Goal: Complete application form

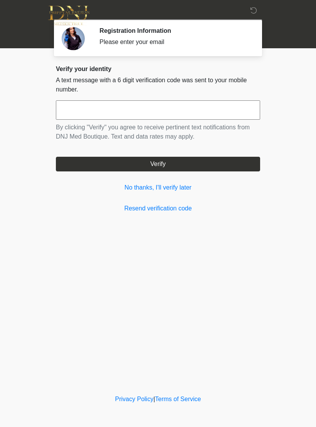
click at [174, 190] on link "No thanks, I'll verify later" at bounding box center [158, 187] width 205 height 9
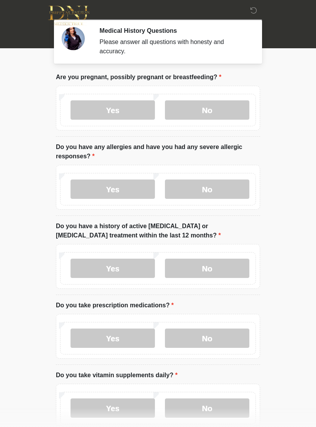
click at [224, 110] on label "No" at bounding box center [207, 109] width 85 height 19
click at [123, 198] on label "Yes" at bounding box center [113, 188] width 85 height 19
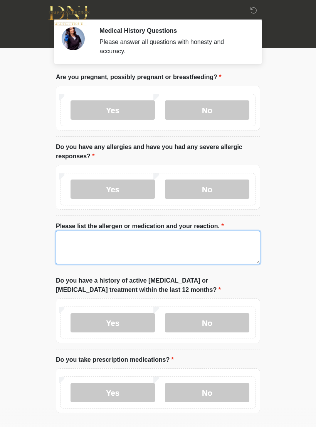
click at [200, 253] on textarea "Please list the allergen or medication and your reaction." at bounding box center [158, 247] width 205 height 33
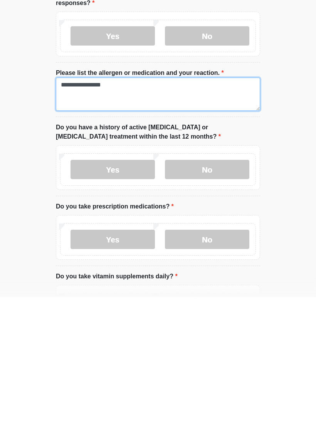
type textarea "**********"
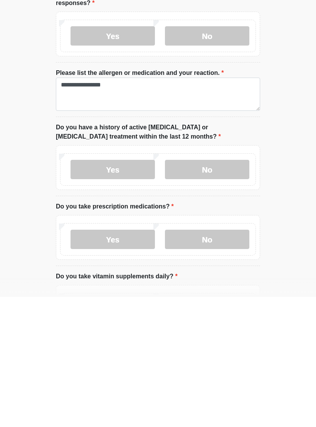
click at [228, 290] on label "No" at bounding box center [207, 299] width 85 height 19
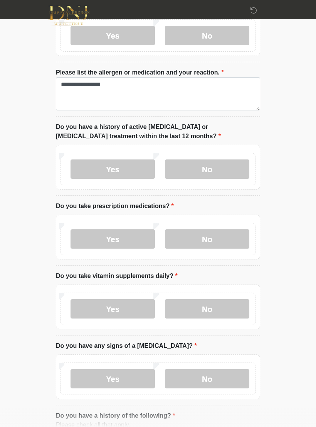
click at [110, 242] on label "Yes" at bounding box center [113, 238] width 85 height 19
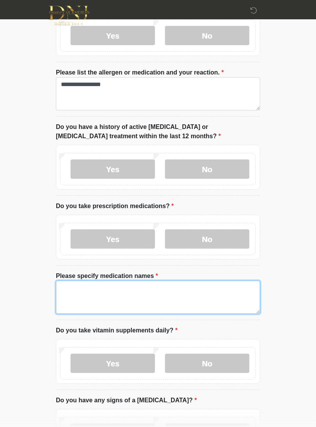
click at [149, 310] on textarea "Please specify medication names" at bounding box center [158, 297] width 205 height 33
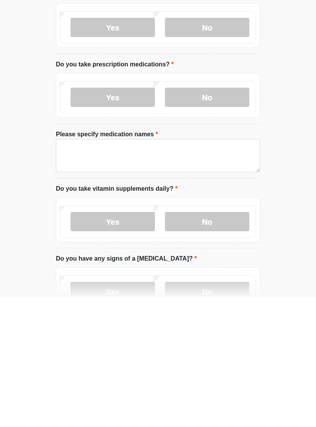
click at [274, 199] on html "‎ ‎ Medical History Questions Please answer all questions with honesty and accu…" at bounding box center [158, 48] width 316 height 427
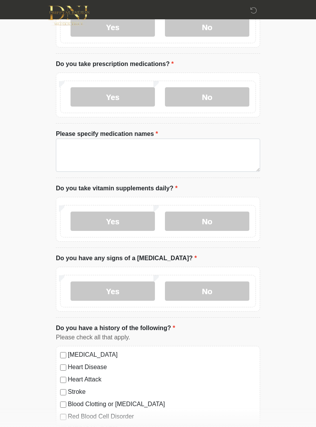
click at [233, 100] on label "No" at bounding box center [207, 96] width 85 height 19
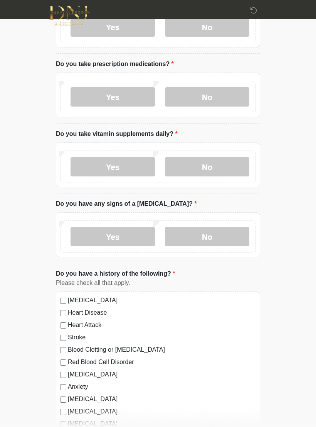
click at [132, 169] on label "Yes" at bounding box center [113, 166] width 85 height 19
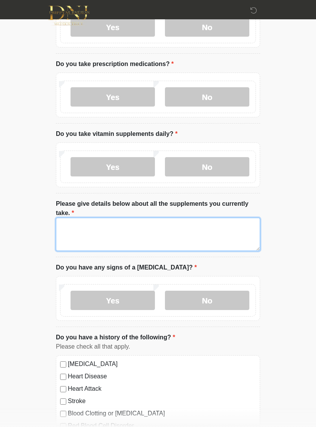
click at [156, 228] on textarea "Please give details below about all the supplements you currently take." at bounding box center [158, 234] width 205 height 33
type textarea "*"
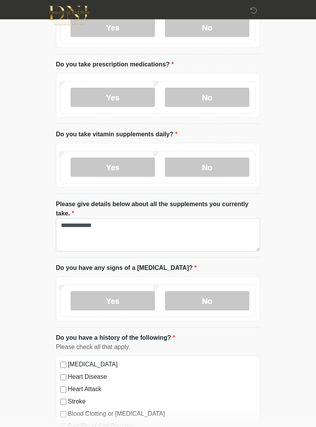
scroll to position [296, 0]
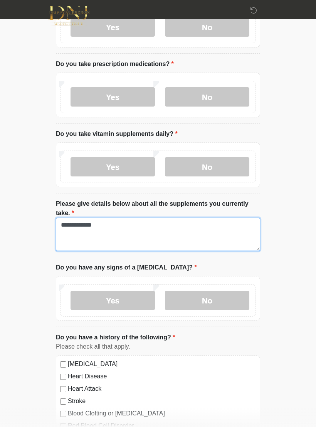
type textarea "**********"
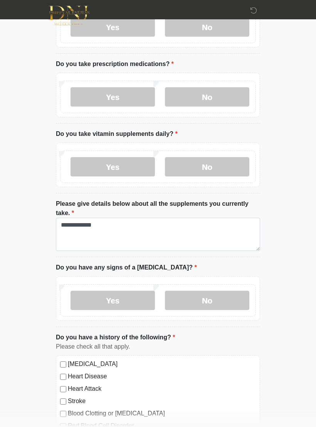
click at [201, 297] on label "No" at bounding box center [207, 300] width 85 height 19
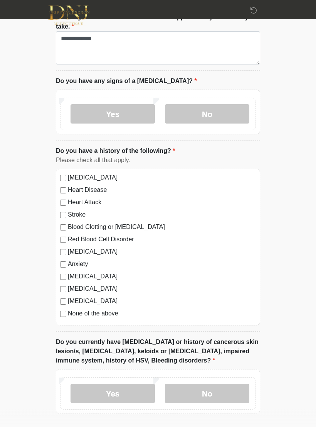
scroll to position [516, 0]
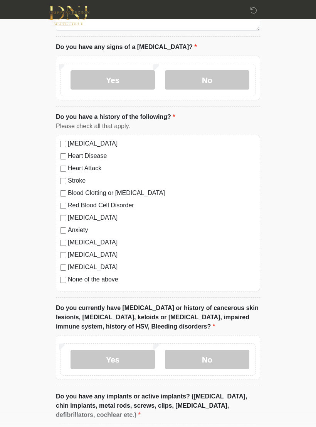
click at [107, 280] on label "None of the above" at bounding box center [162, 279] width 188 height 9
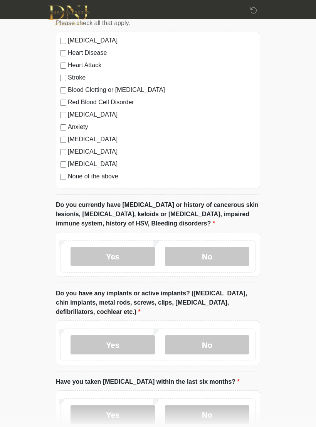
click at [243, 259] on label "No" at bounding box center [207, 256] width 85 height 19
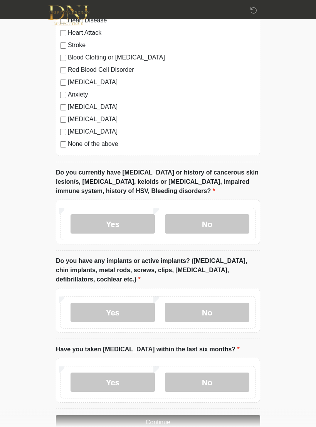
scroll to position [654, 0]
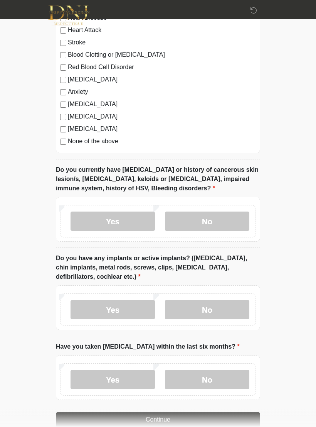
click at [129, 312] on label "Yes" at bounding box center [113, 309] width 85 height 19
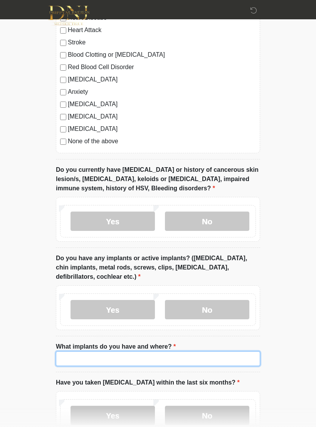
click at [191, 363] on input "What implants do you have and where?" at bounding box center [158, 358] width 205 height 15
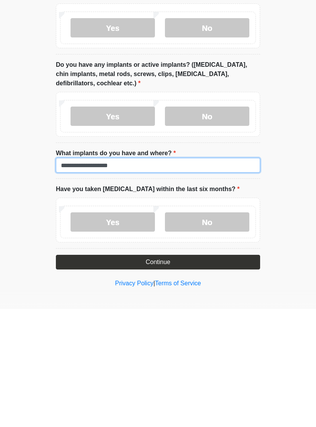
type input "**********"
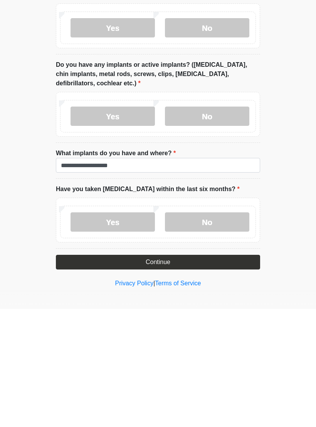
click at [209, 330] on label "No" at bounding box center [207, 339] width 85 height 19
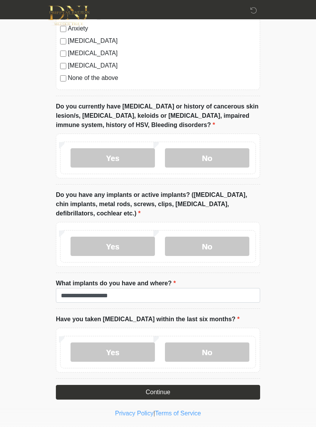
click at [191, 392] on button "Continue" at bounding box center [158, 392] width 205 height 15
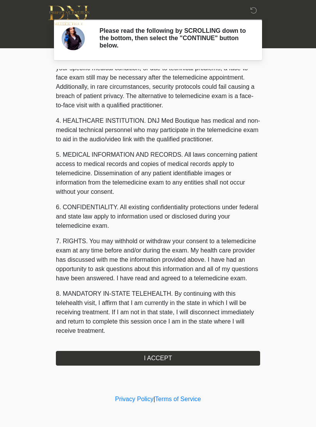
scroll to position [175, 0]
click at [202, 357] on button "I ACCEPT" at bounding box center [158, 358] width 205 height 15
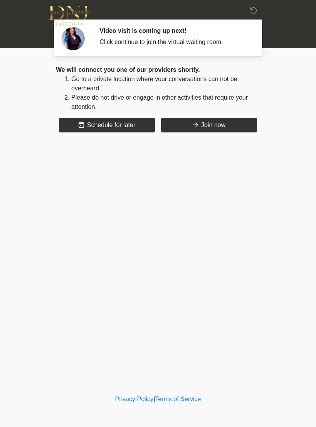
click at [230, 122] on button "Join now" at bounding box center [209, 125] width 96 height 15
